Goal: Task Accomplishment & Management: Use online tool/utility

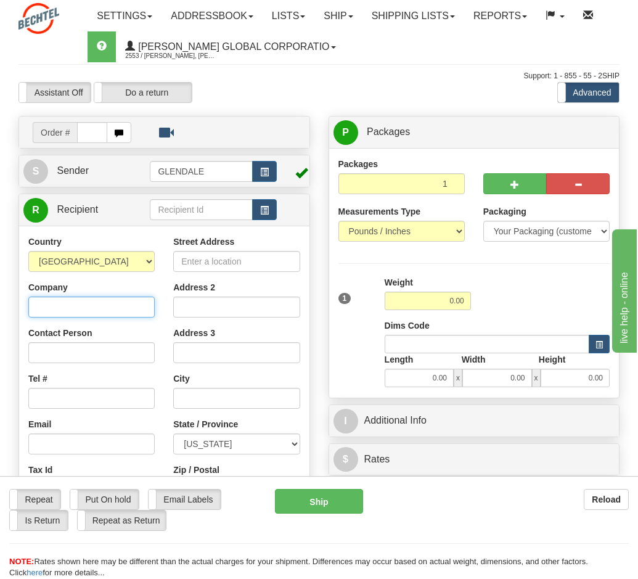
click at [49, 312] on input "Company" at bounding box center [91, 306] width 126 height 21
type input "J"
click at [43, 352] on input "Contact Person" at bounding box center [91, 352] width 126 height 21
type input "[PERSON_NAME]"
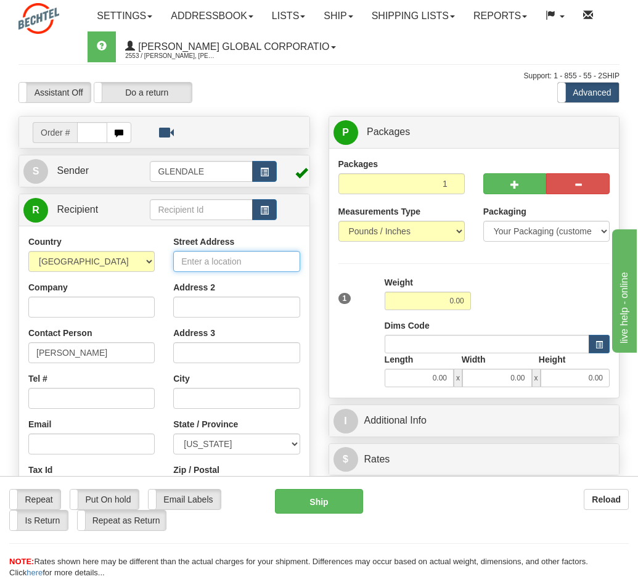
click at [193, 262] on input "Street Address" at bounding box center [236, 261] width 126 height 21
type input "[STREET_ADDRESS][PERSON_NAME]"
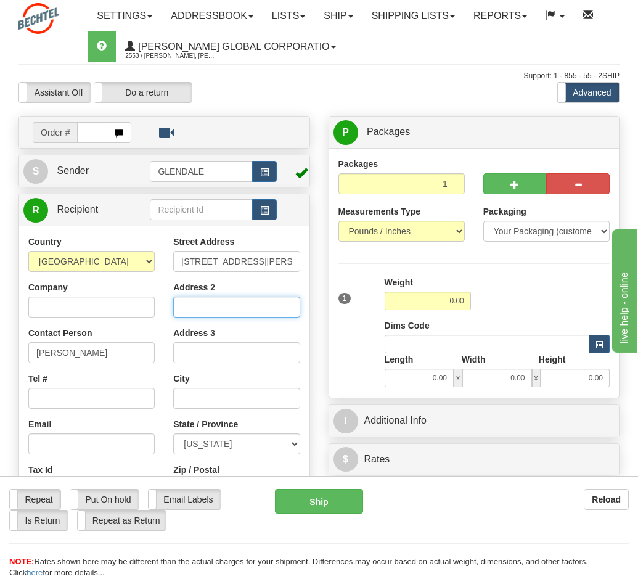
click at [192, 303] on input "Address 2" at bounding box center [236, 306] width 126 height 21
type input "Suite C"
click at [184, 404] on input "text" at bounding box center [236, 398] width 126 height 21
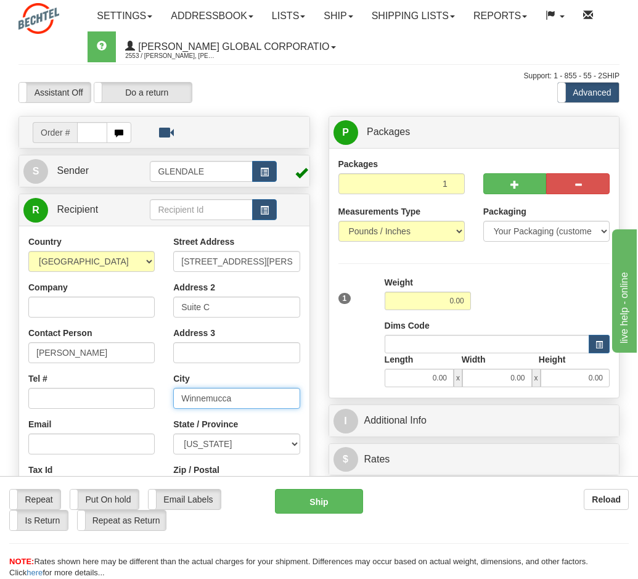
type input "Winnemucca"
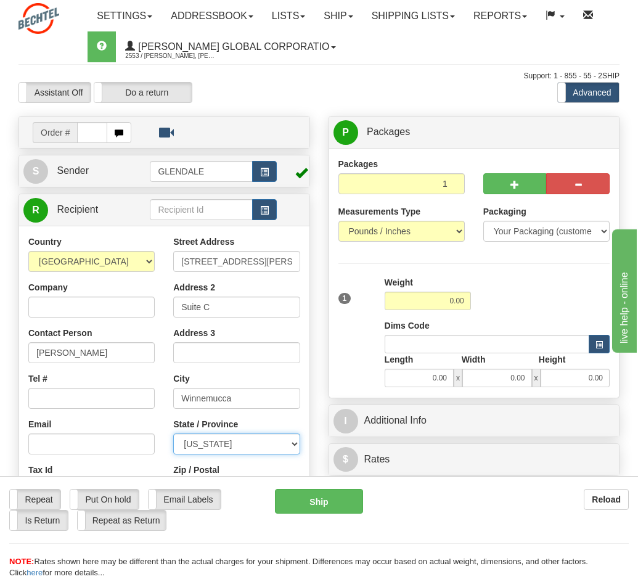
click at [296, 441] on select "[US_STATE] [US_STATE] [US_STATE] [US_STATE] Armed Forces America Armed Forces E…" at bounding box center [236, 443] width 126 height 21
select select "NV"
click at [173, 433] on select "[US_STATE] [US_STATE] [US_STATE] [US_STATE] Armed Forces America Armed Forces E…" at bounding box center [236, 443] width 126 height 21
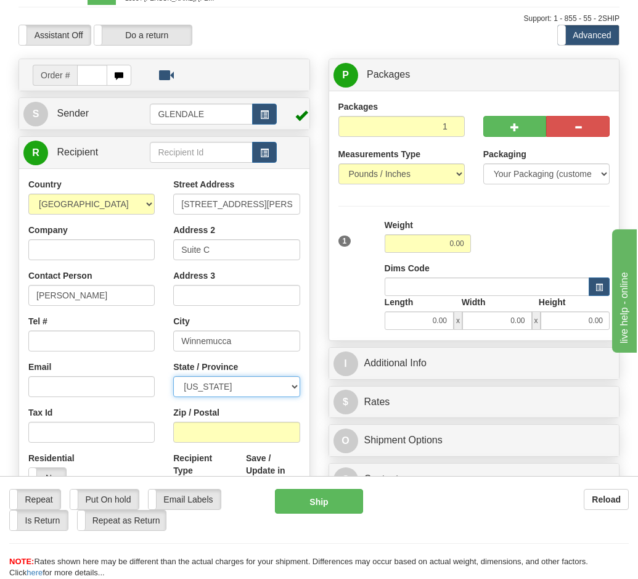
scroll to position [185, 0]
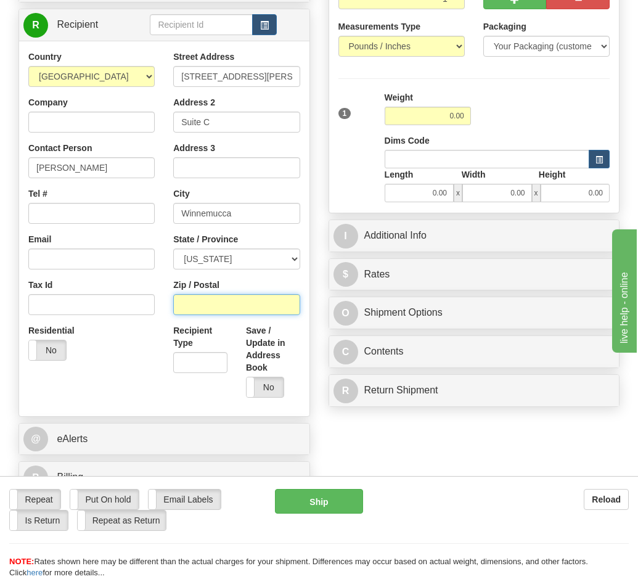
click at [190, 306] on input "Zip / Postal" at bounding box center [236, 304] width 126 height 21
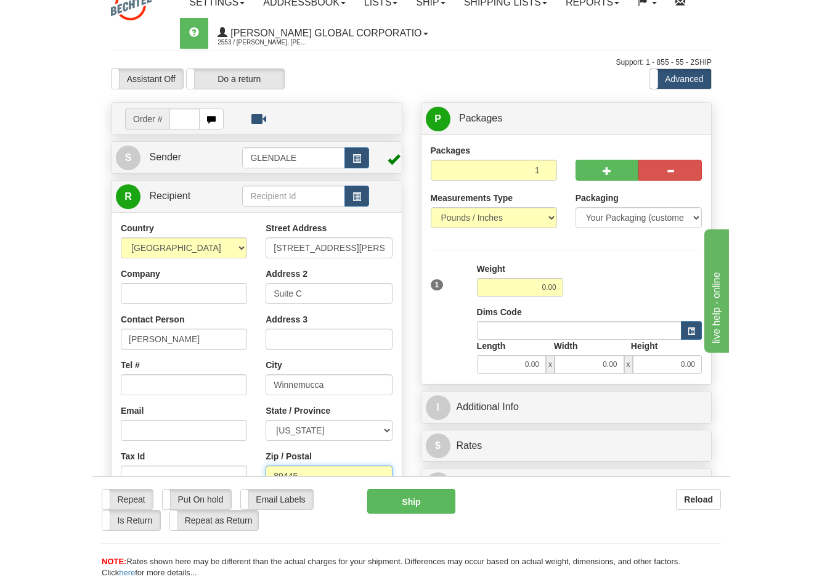
scroll to position [0, 0]
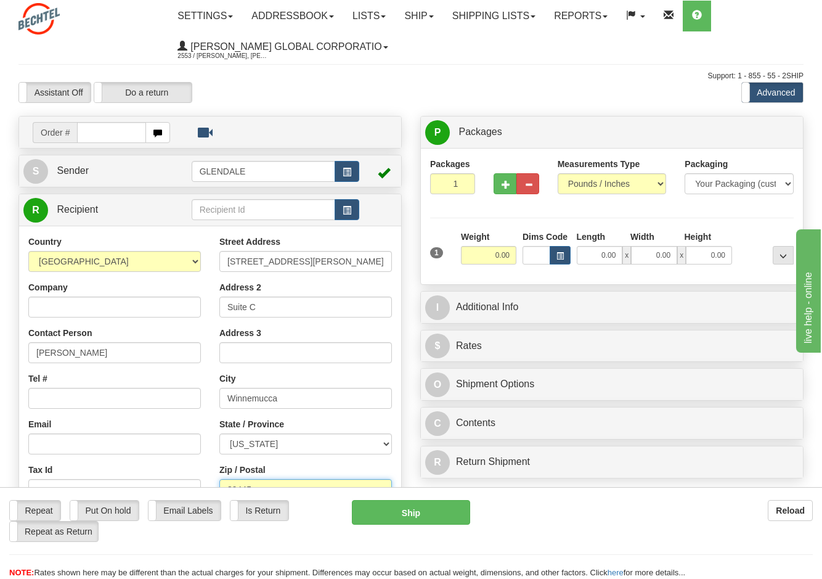
type input "89445"
click at [231, 209] on input "text" at bounding box center [264, 209] width 144 height 21
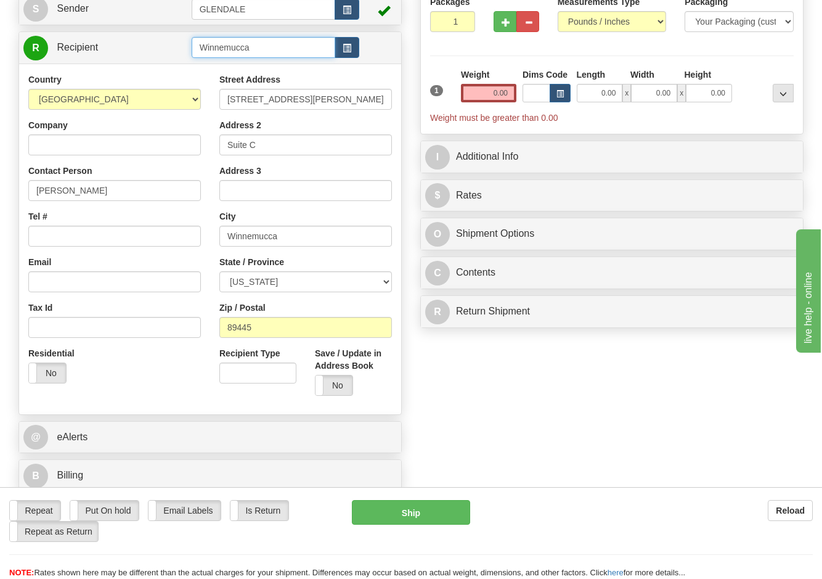
scroll to position [185, 0]
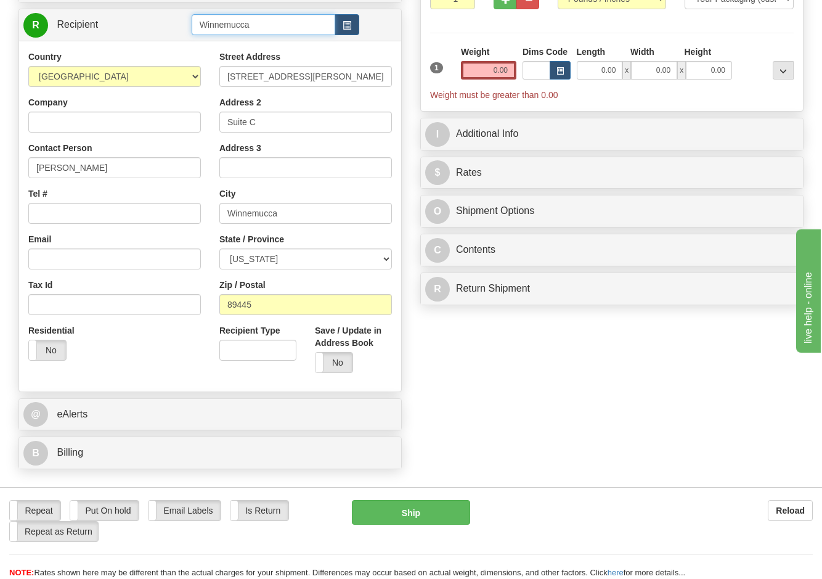
type input "Winnemucca"
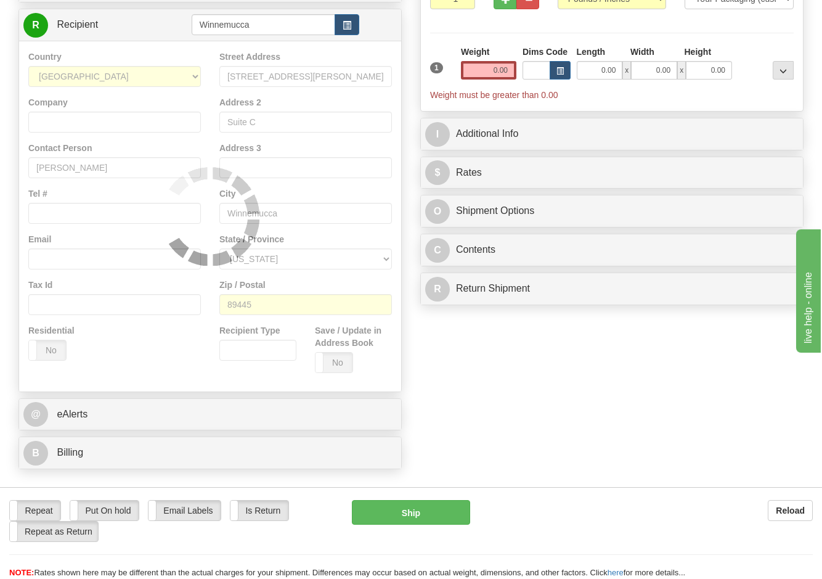
click at [339, 363] on div "Country [GEOGRAPHIC_DATA] [GEOGRAPHIC_DATA] [GEOGRAPHIC_DATA] [GEOGRAPHIC_DATA]…" at bounding box center [210, 216] width 382 height 351
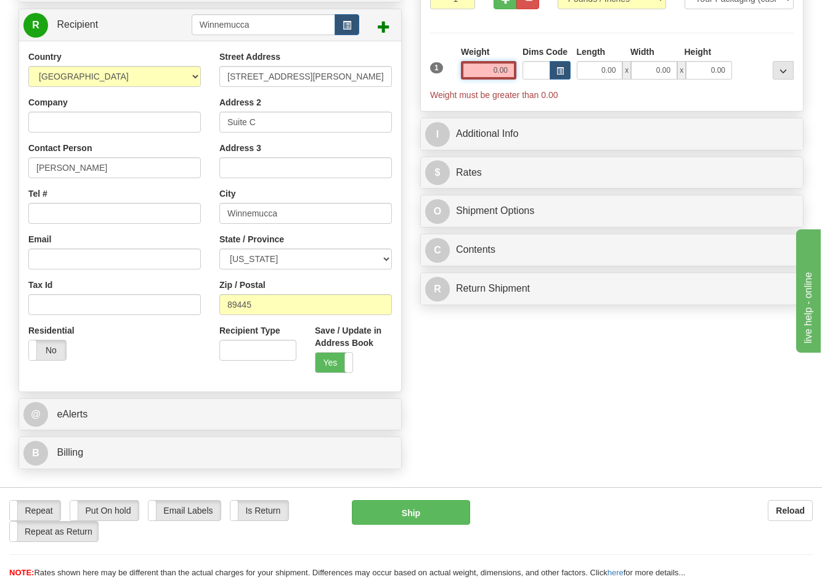
drag, startPoint x: 515, startPoint y: 74, endPoint x: 470, endPoint y: 76, distance: 45.6
click at [470, 76] on input "0.00" at bounding box center [488, 70] width 55 height 18
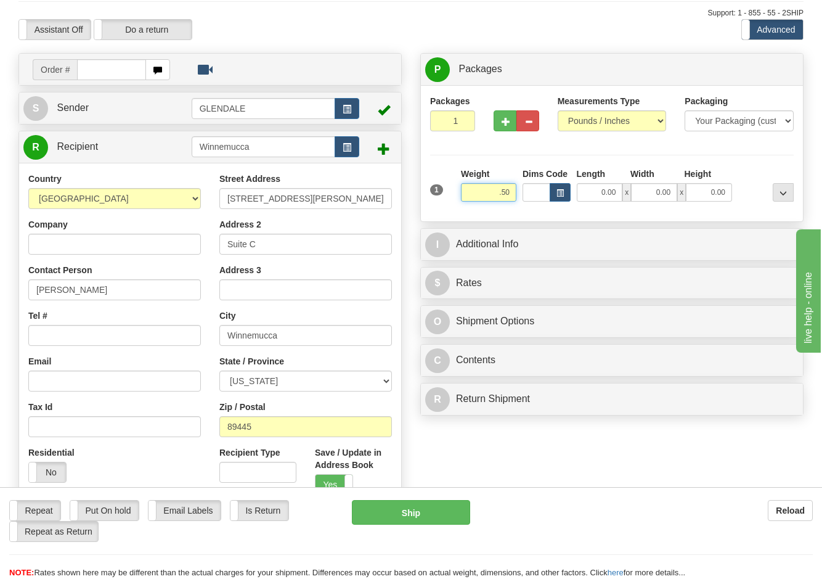
scroll to position [62, 0]
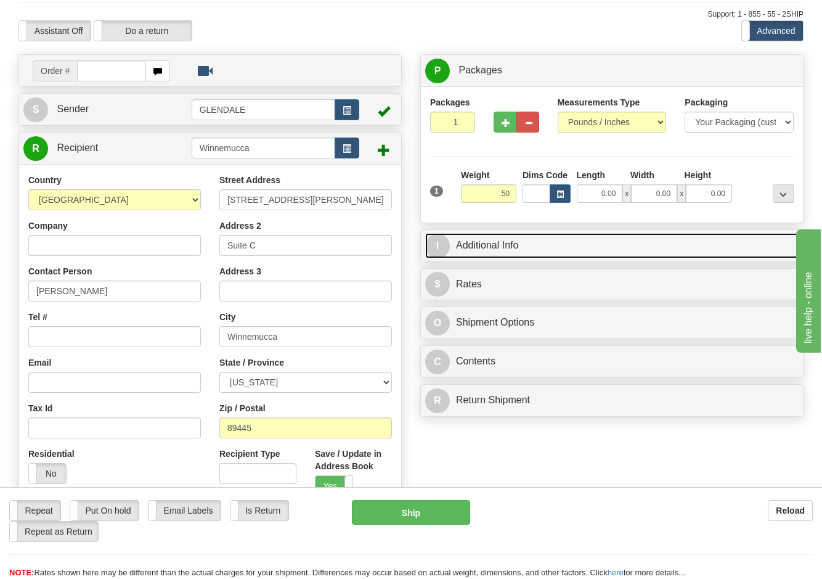
type input "0.50"
click at [477, 243] on link "I Additional Info" at bounding box center [611, 245] width 373 height 25
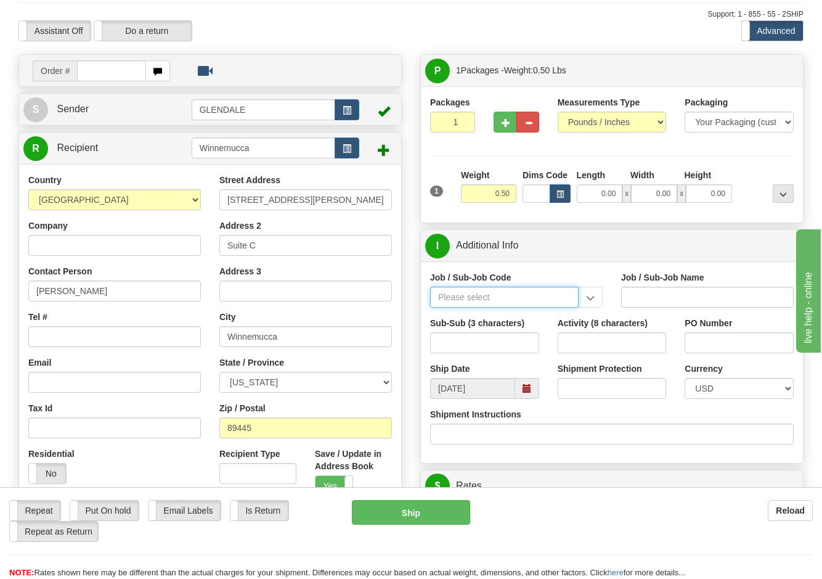
click at [450, 293] on input "Job / Sub-Job Code" at bounding box center [504, 297] width 148 height 21
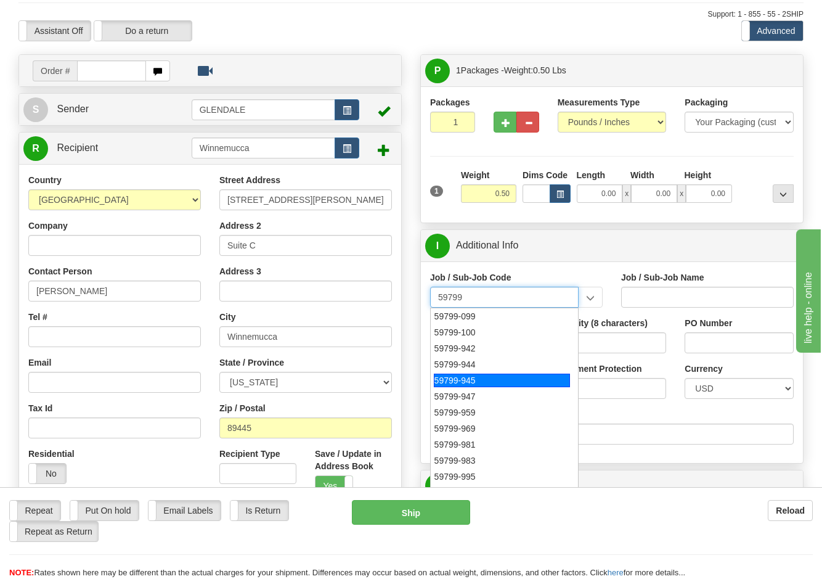
click at [473, 380] on div "59799-945" at bounding box center [502, 380] width 136 height 14
type input "59799-945"
type input "GLOBAL CARD SERVICES - EXPENSE REPORTS INCLUDES ND"
type input "59799-945"
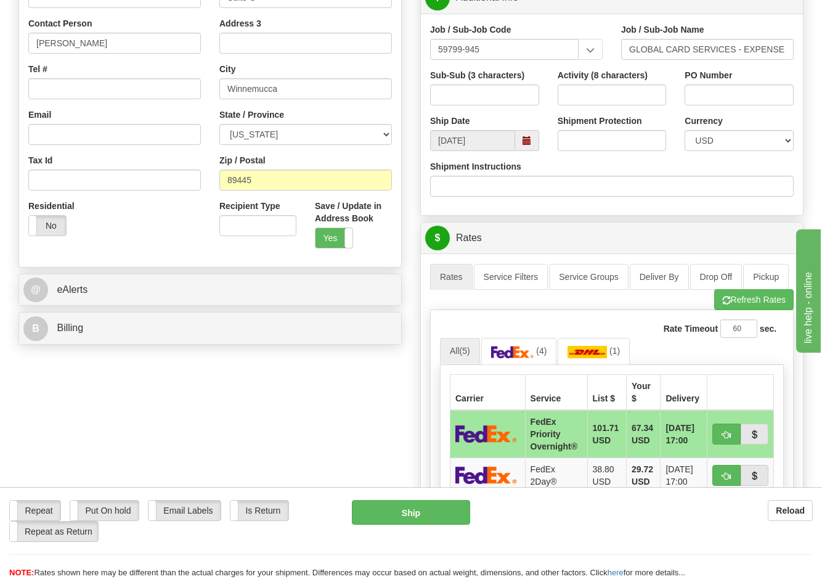
scroll to position [493, 0]
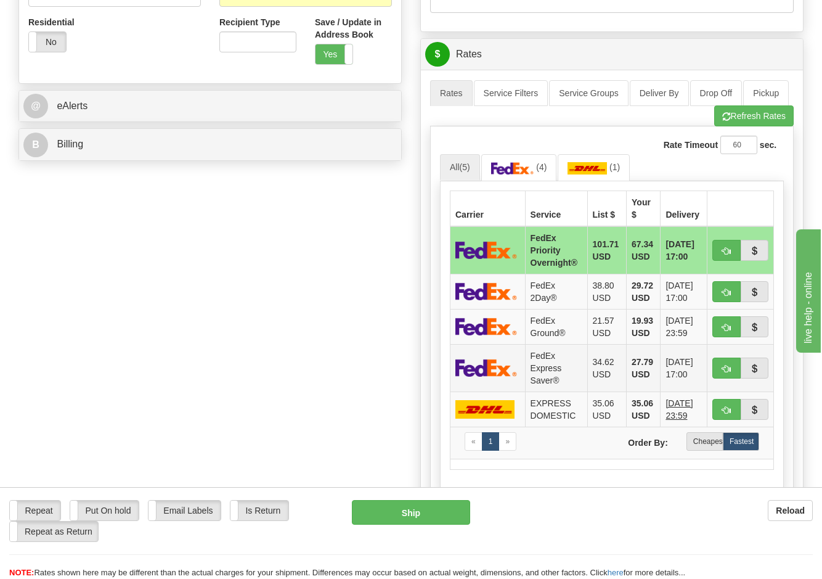
click at [477, 370] on img at bounding box center [486, 368] width 62 height 18
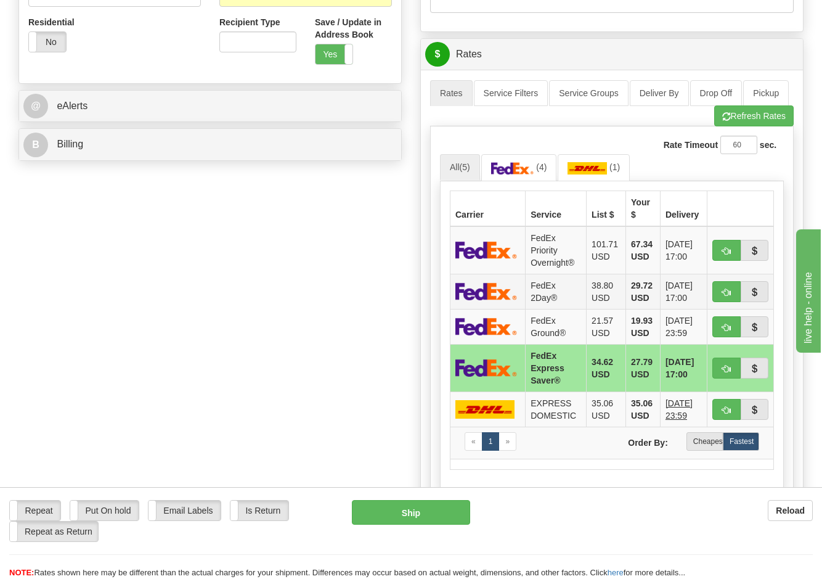
click at [470, 287] on img at bounding box center [486, 291] width 62 height 18
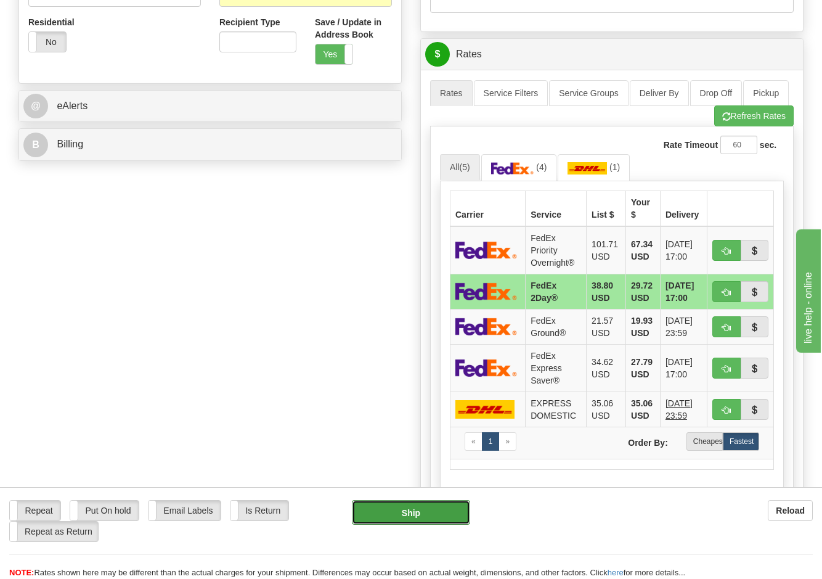
click at [405, 511] on button "Ship" at bounding box center [411, 512] width 118 height 25
type input "03"
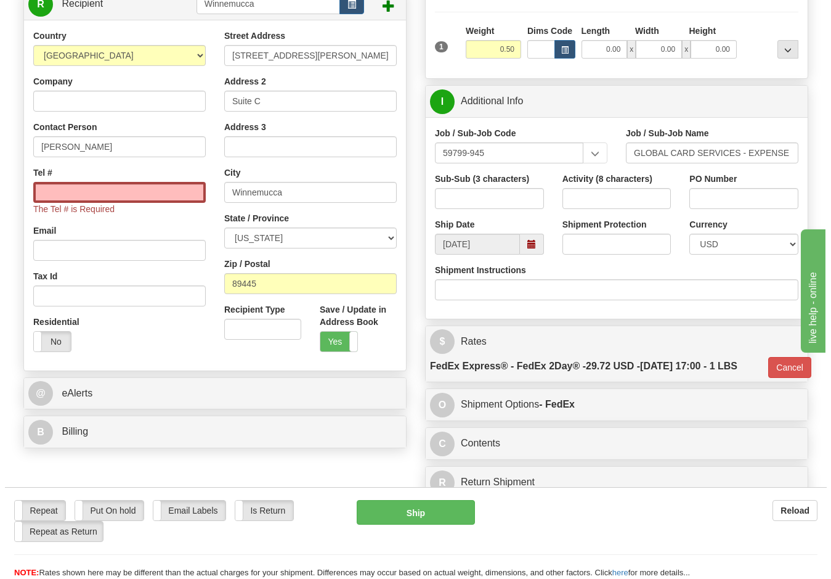
scroll to position [177, 0]
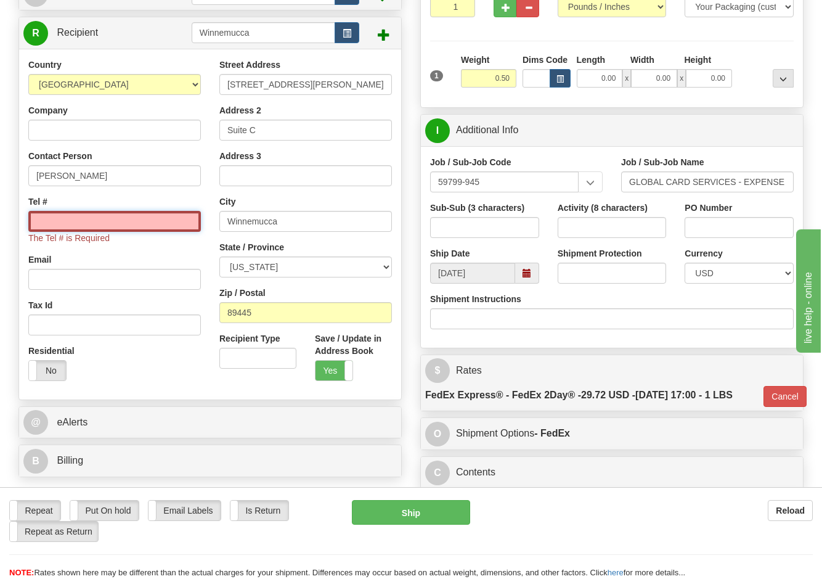
click at [43, 213] on input "Tel #" at bounding box center [114, 221] width 173 height 21
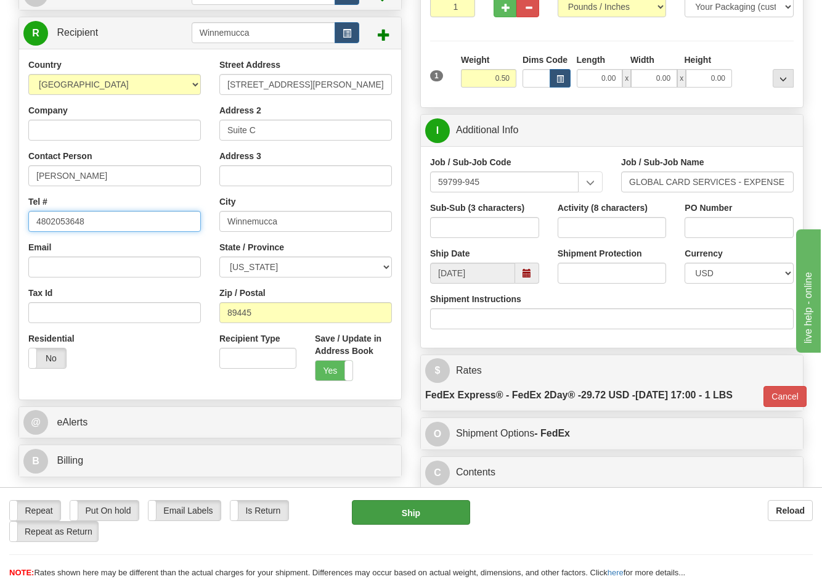
type input "4802053648"
click at [415, 512] on button "Ship" at bounding box center [411, 512] width 118 height 25
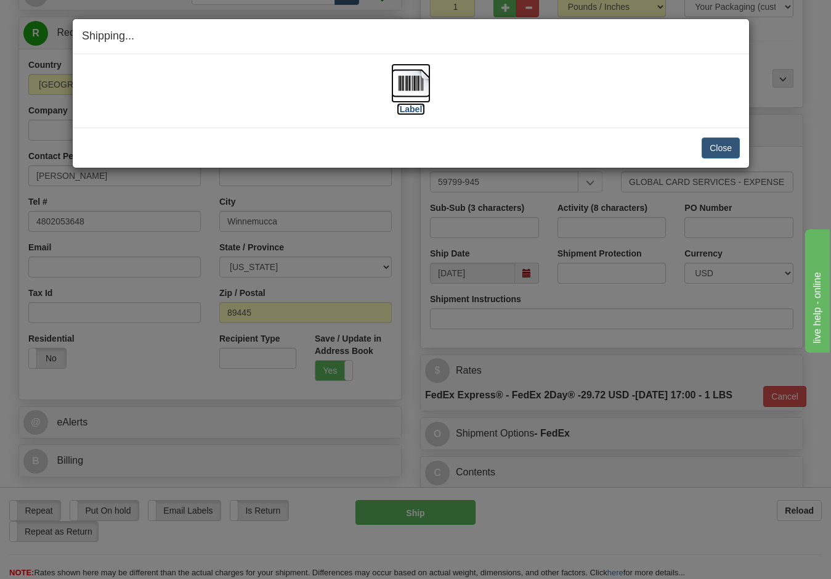
click at [401, 76] on img at bounding box center [410, 82] width 39 height 39
